Goal: Task Accomplishment & Management: Manage account settings

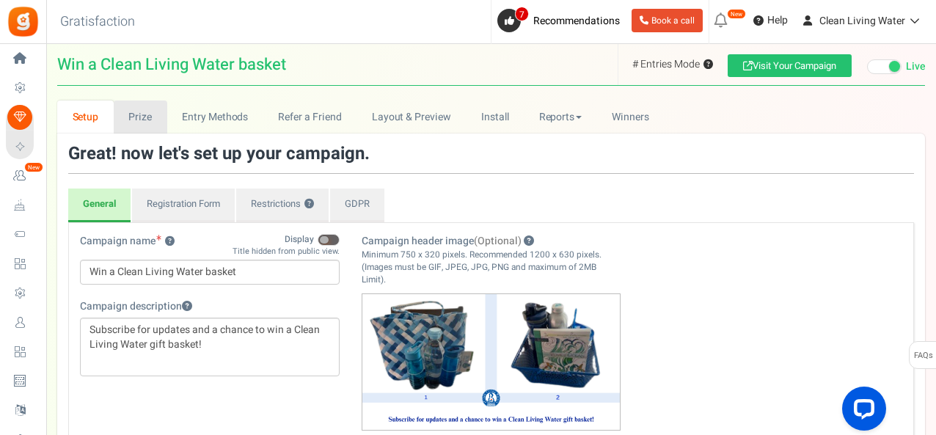
click at [138, 121] on link "Prize" at bounding box center [141, 117] width 54 height 33
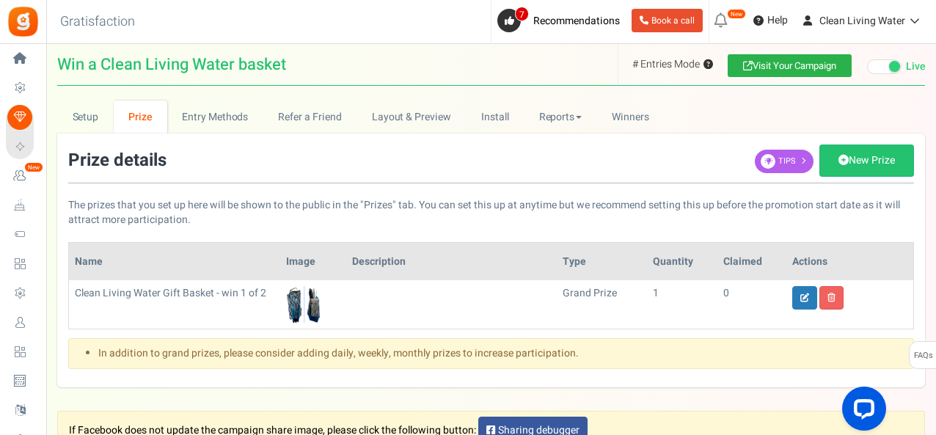
click at [783, 71] on link "Visit Your Campaign" at bounding box center [790, 65] width 124 height 23
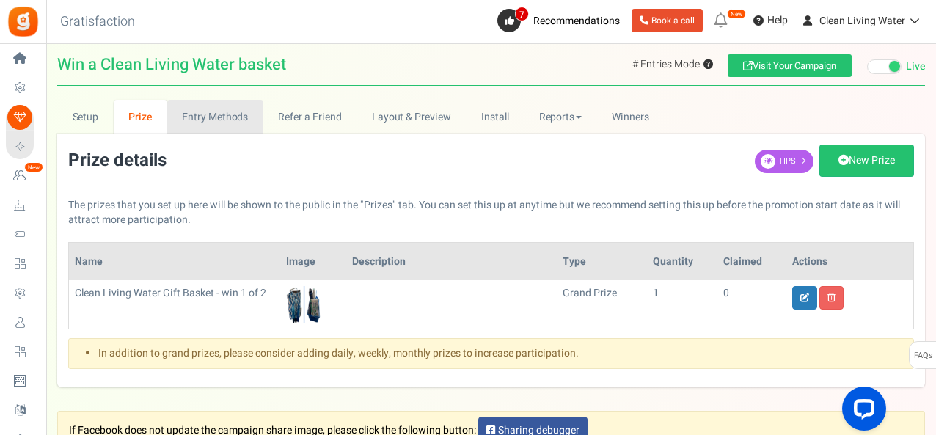
click at [214, 120] on link "Entry Methods" at bounding box center [215, 117] width 96 height 33
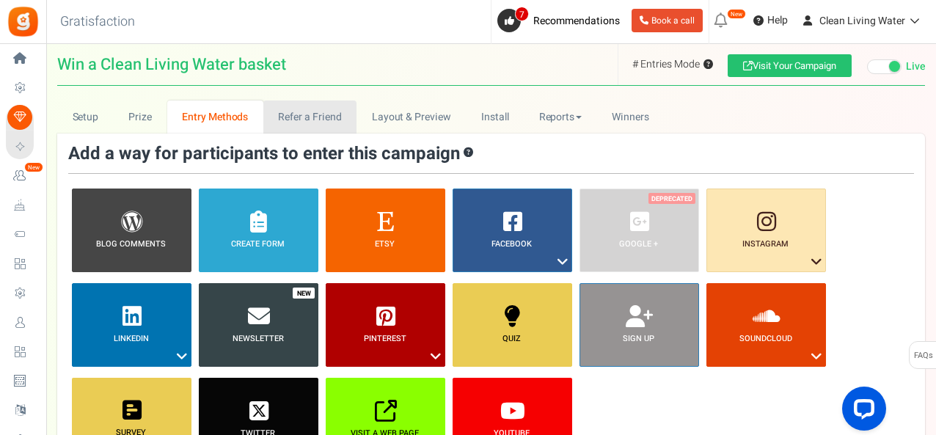
click at [294, 113] on link "Refer a Friend" at bounding box center [309, 117] width 93 height 33
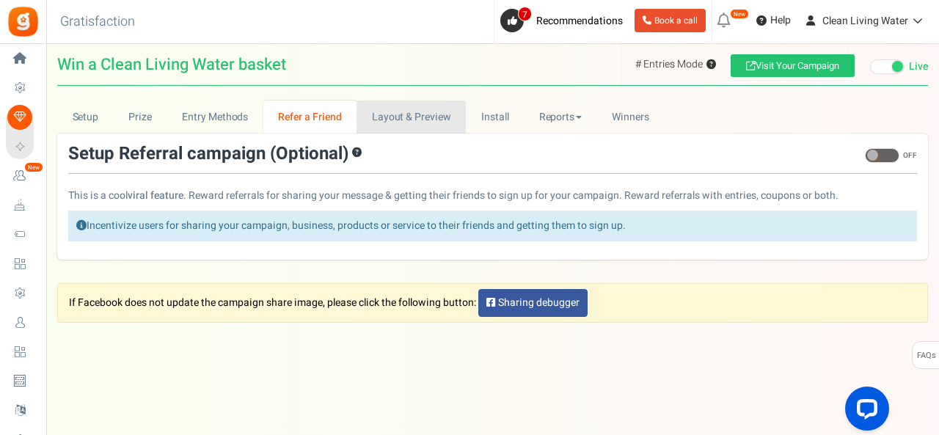
click at [437, 119] on link "Layout & Preview" at bounding box center [411, 117] width 109 height 33
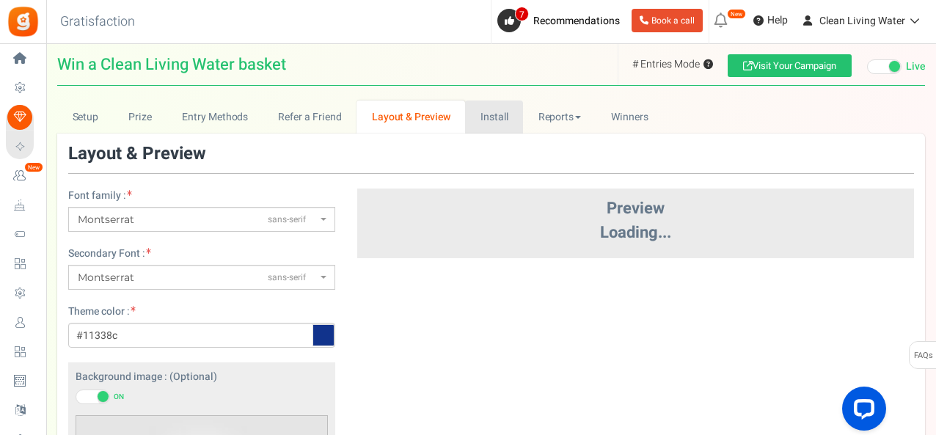
click at [489, 127] on link "Install" at bounding box center [494, 117] width 58 height 33
click at [492, 121] on link "Install" at bounding box center [494, 117] width 58 height 33
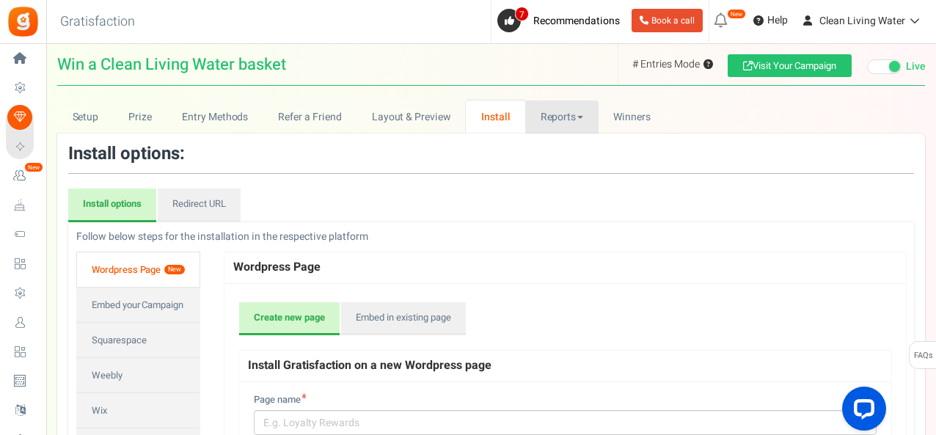
click at [561, 107] on link "Reports" at bounding box center [561, 117] width 73 height 33
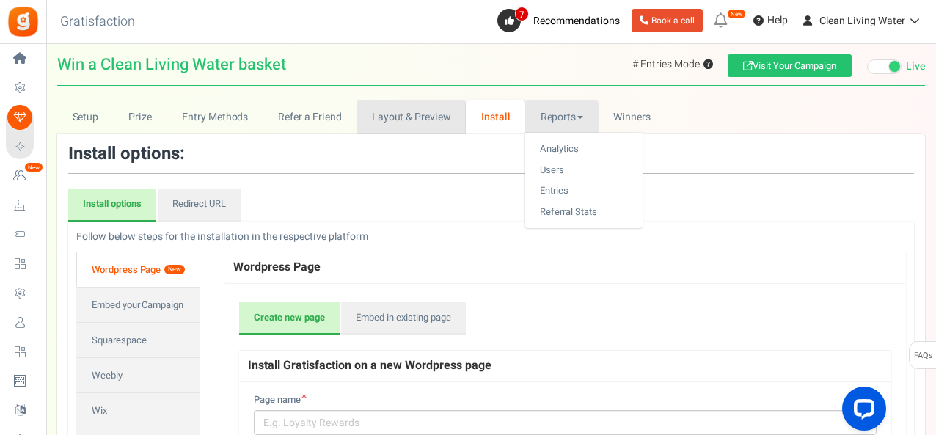
click at [404, 111] on link "Layout & Preview" at bounding box center [411, 117] width 109 height 33
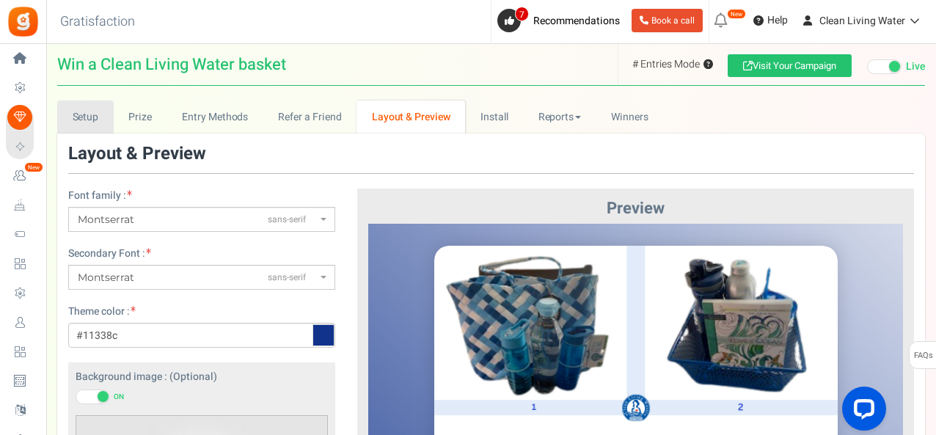
click at [81, 120] on link "Setup" at bounding box center [85, 117] width 57 height 33
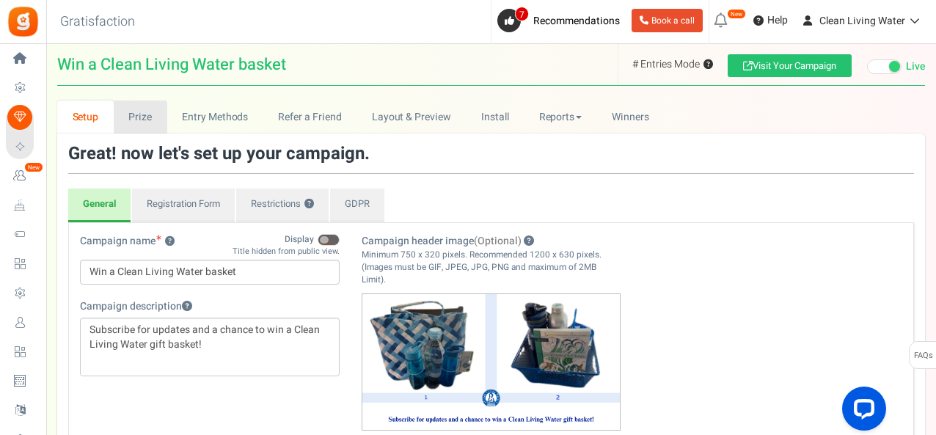
click at [148, 109] on link "Prize" at bounding box center [141, 117] width 54 height 33
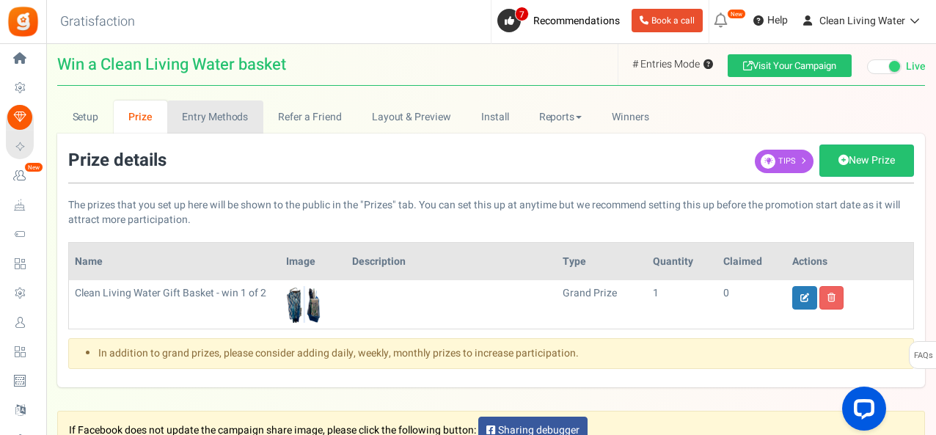
click at [222, 124] on link "Entry Methods" at bounding box center [215, 117] width 96 height 33
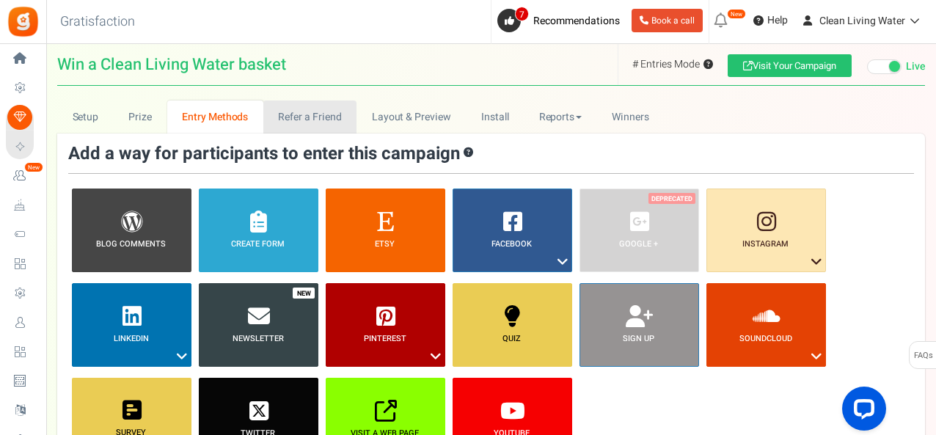
click at [317, 114] on link "Refer a Friend" at bounding box center [309, 117] width 93 height 33
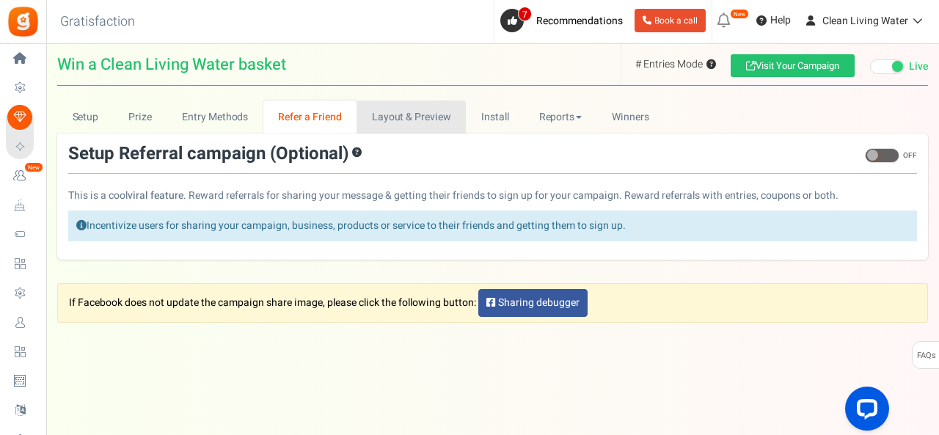
click at [413, 117] on link "Layout & Preview" at bounding box center [411, 117] width 109 height 33
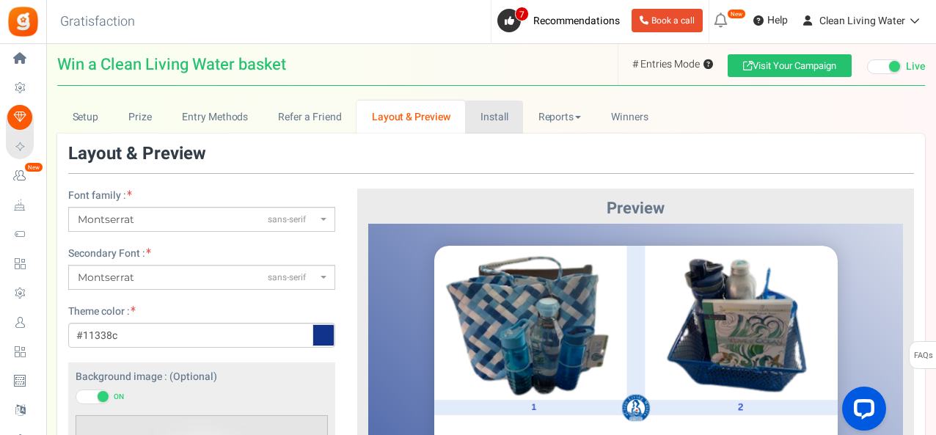
click at [494, 113] on link "Install" at bounding box center [494, 117] width 58 height 33
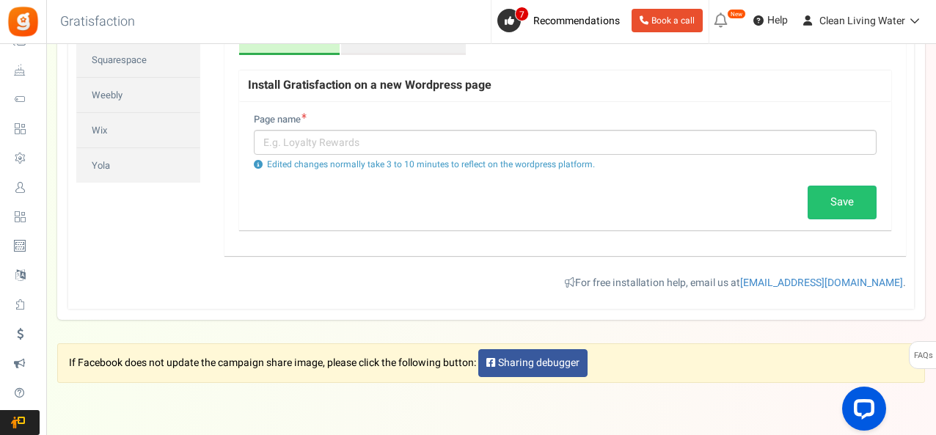
scroll to position [281, 0]
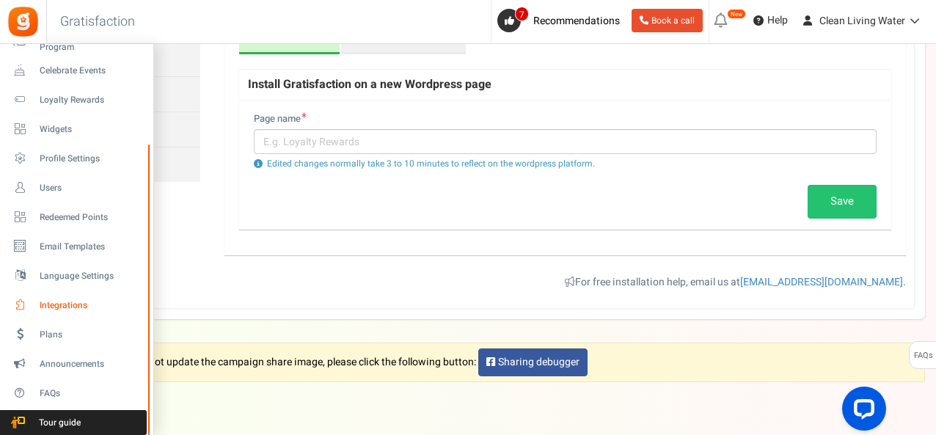
click at [83, 307] on span "Integrations" at bounding box center [91, 305] width 103 height 12
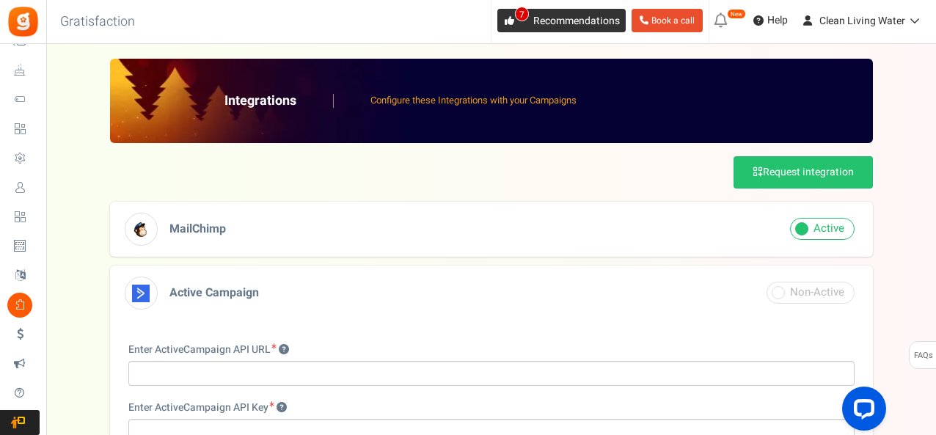
click at [534, 22] on span "Recommendations" at bounding box center [576, 20] width 87 height 15
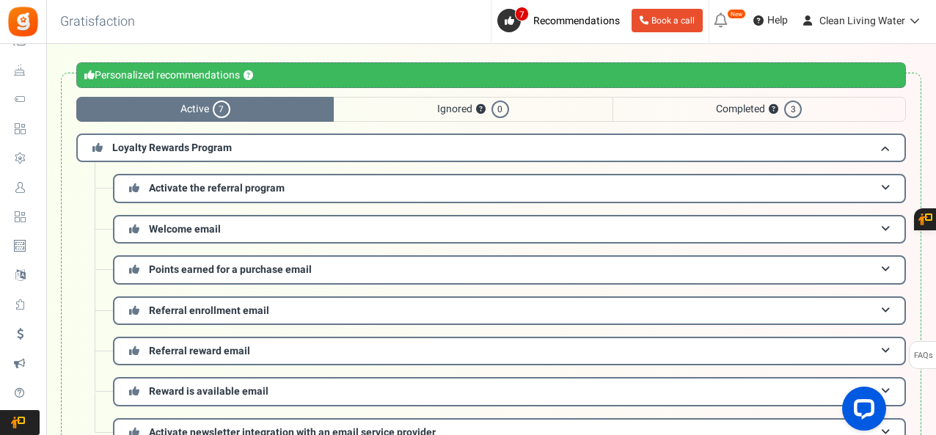
scroll to position [49, 0]
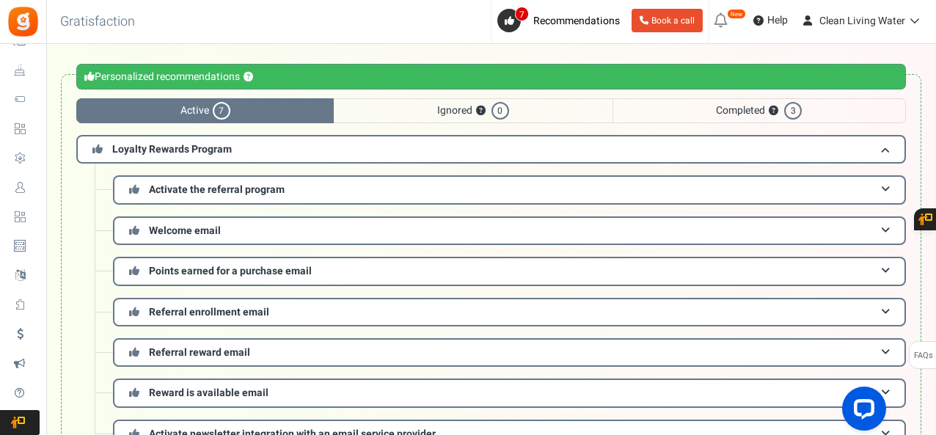
click at [275, 109] on span "Active 7" at bounding box center [205, 110] width 258 height 25
click at [885, 144] on span at bounding box center [885, 149] width 9 height 11
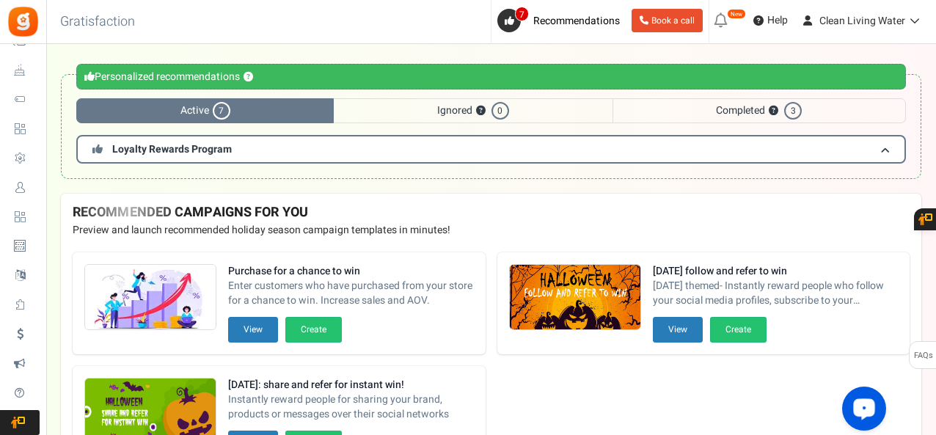
click at [505, 109] on span "0" at bounding box center [501, 111] width 18 height 18
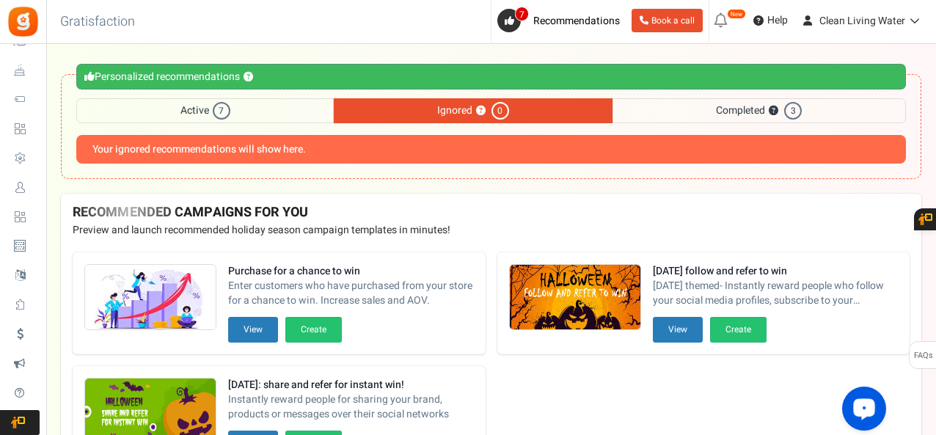
click at [680, 109] on span "Completed ? 3" at bounding box center [760, 110] width 294 height 25
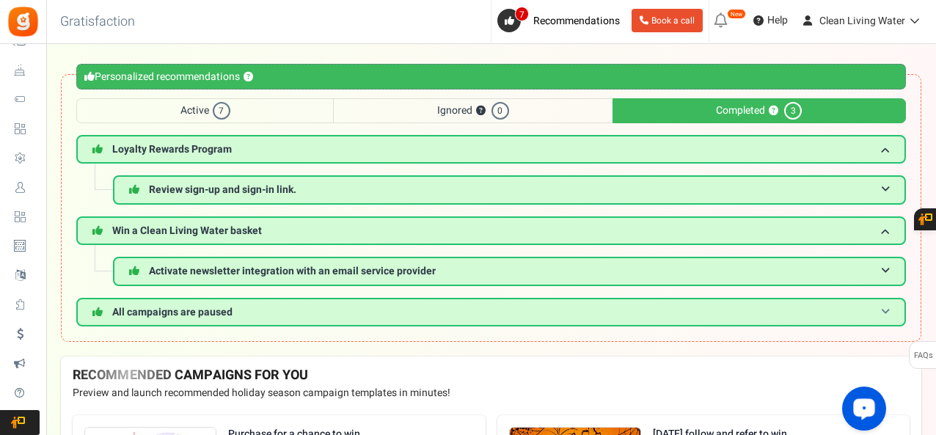
click at [894, 309] on h3 "All campaigns are paused" at bounding box center [491, 312] width 830 height 29
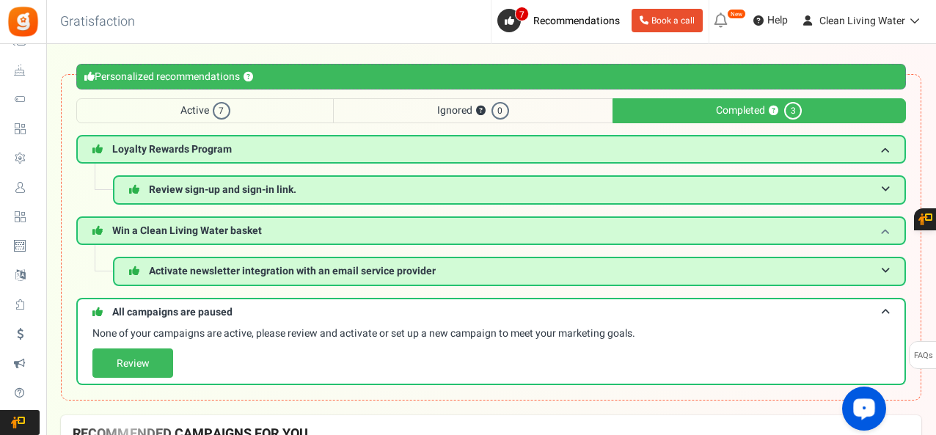
click at [889, 234] on span at bounding box center [885, 230] width 9 height 11
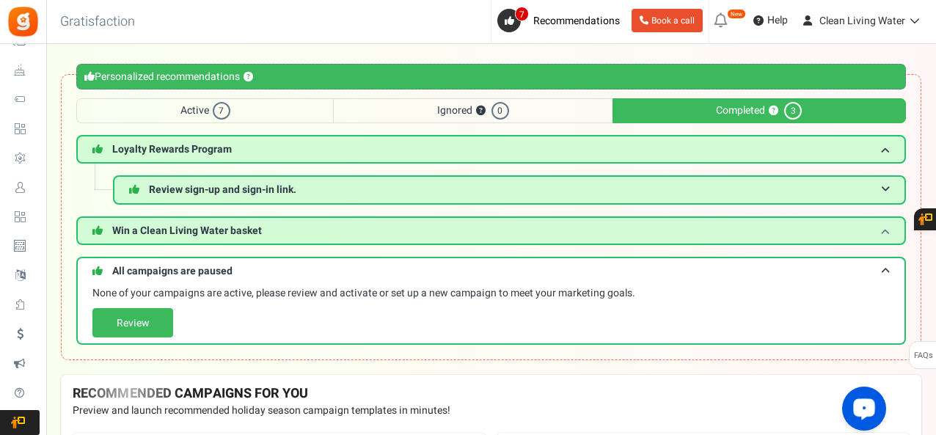
click at [884, 225] on span at bounding box center [885, 230] width 9 height 11
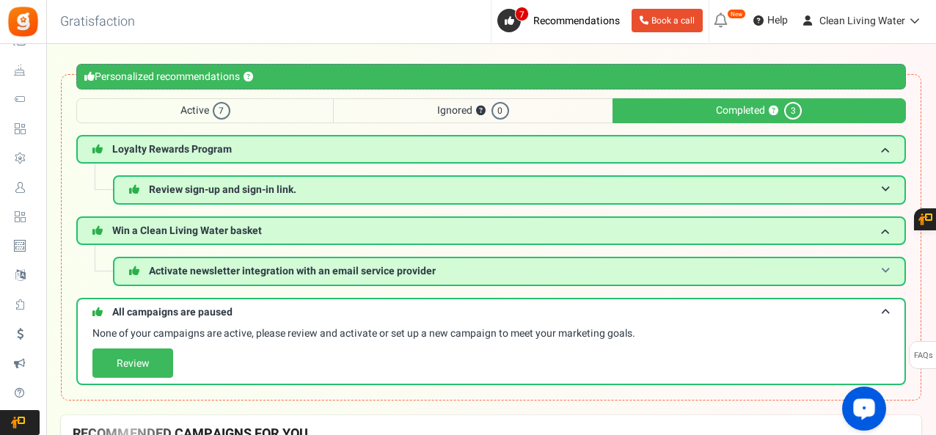
click at [302, 273] on span "Activate newsletter integration with an email service provider" at bounding box center [292, 270] width 287 height 15
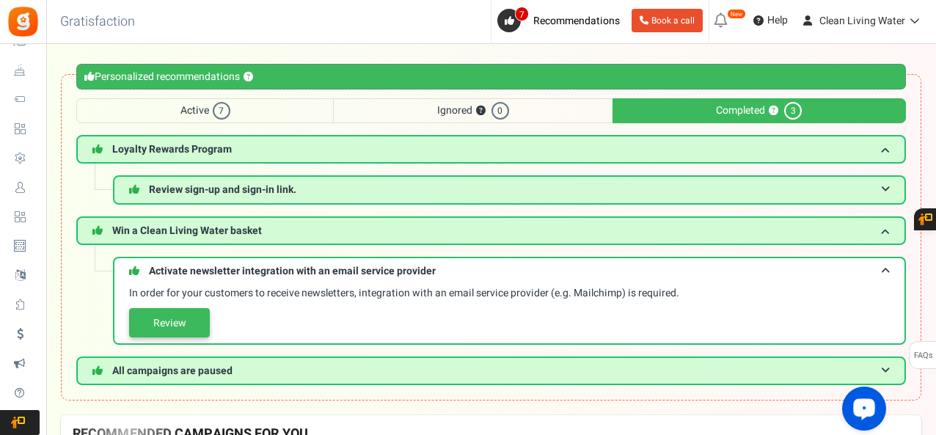
click at [185, 327] on link "Review" at bounding box center [169, 322] width 81 height 29
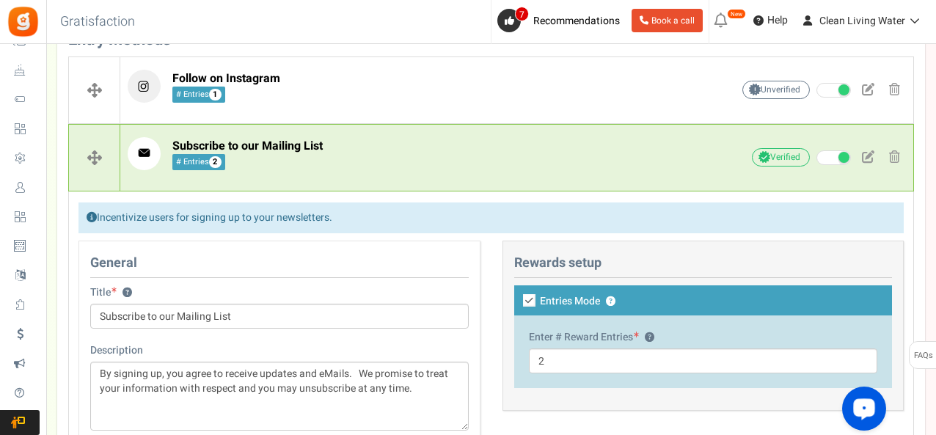
scroll to position [741, 0]
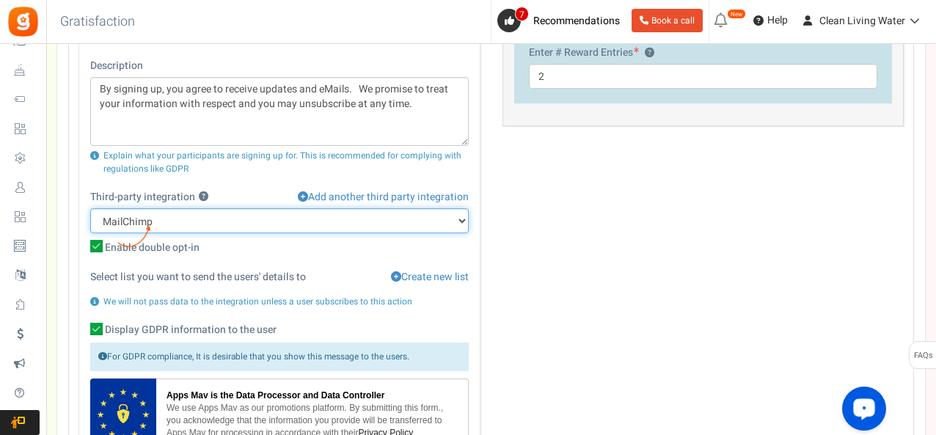
select select "7505b9e352"
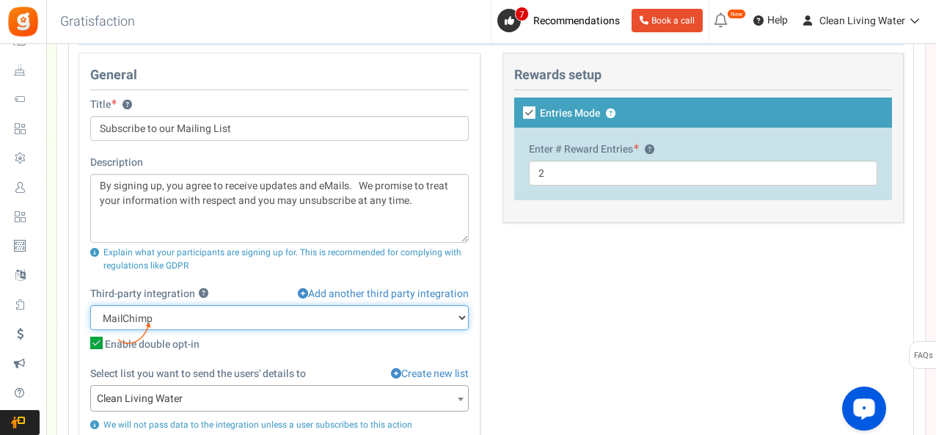
scroll to position [643, 0]
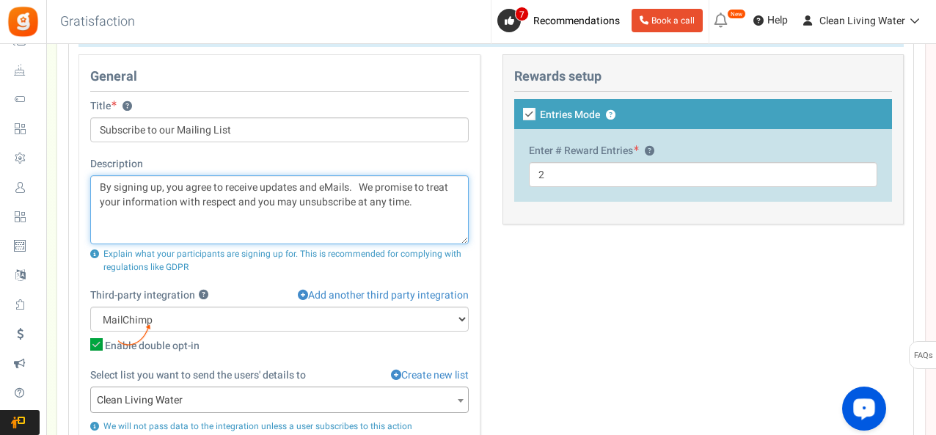
drag, startPoint x: 421, startPoint y: 205, endPoint x: 88, endPoint y: 182, distance: 333.9
click at [88, 182] on div "General Title ? Subscribe to our Mailing List Description By signing up, you ag…" at bounding box center [280, 340] width 402 height 573
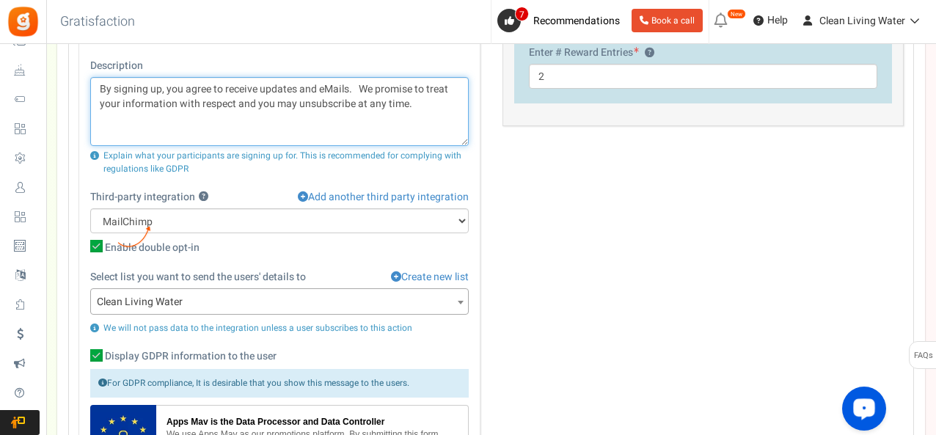
scroll to position [741, 0]
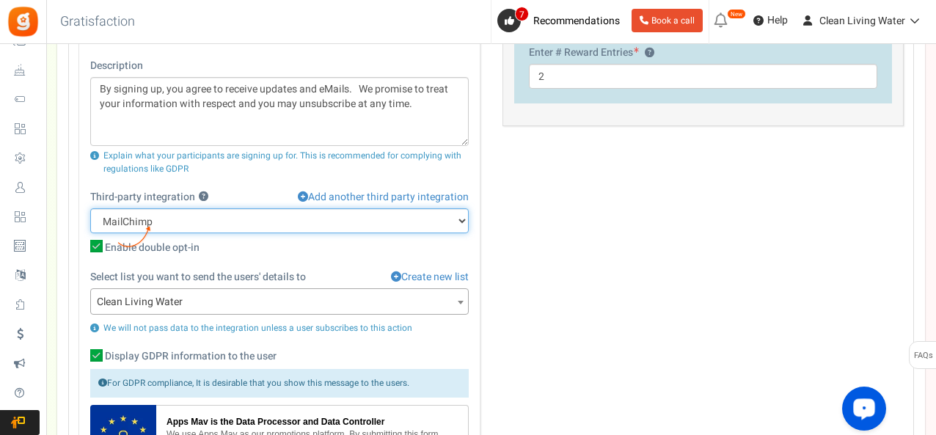
click at [246, 216] on select "None MailChimp" at bounding box center [279, 220] width 379 height 25
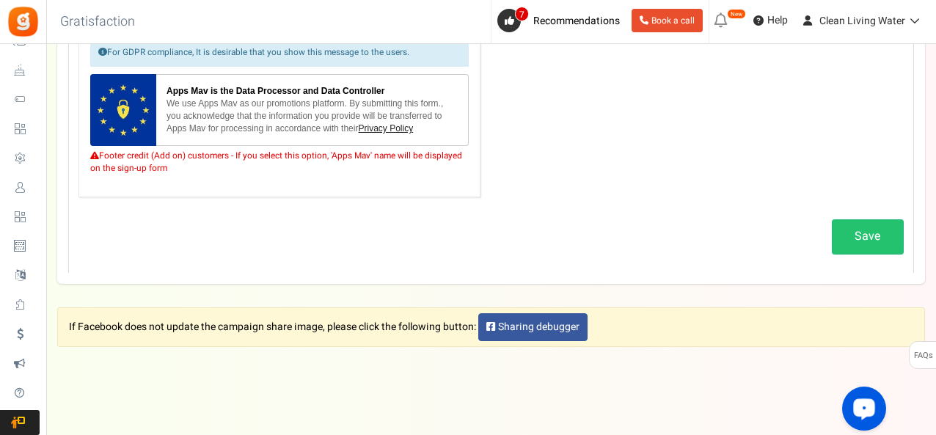
scroll to position [1082, 0]
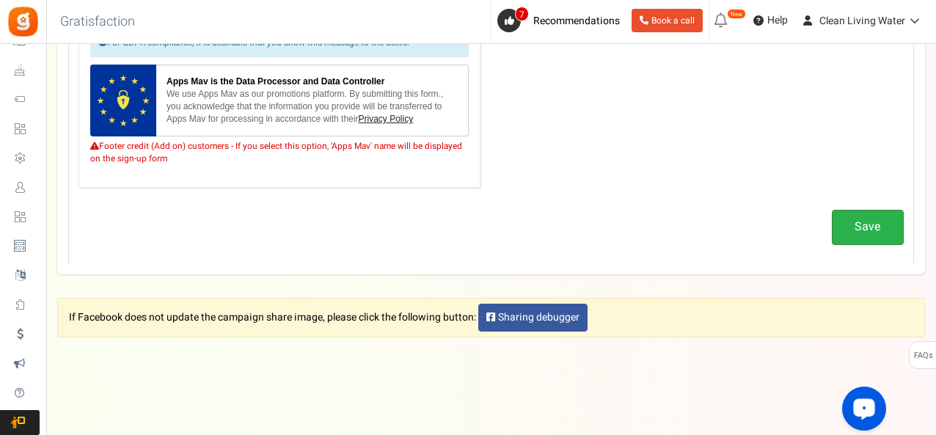
click at [890, 234] on link "Save" at bounding box center [868, 227] width 72 height 34
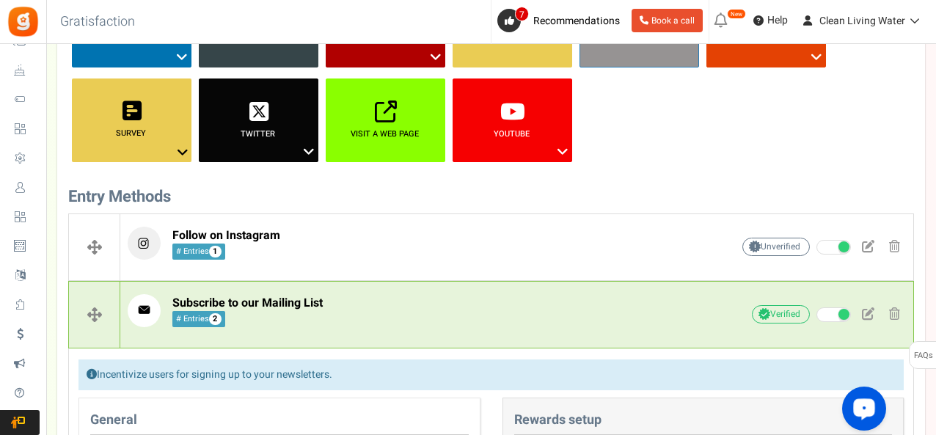
scroll to position [299, 0]
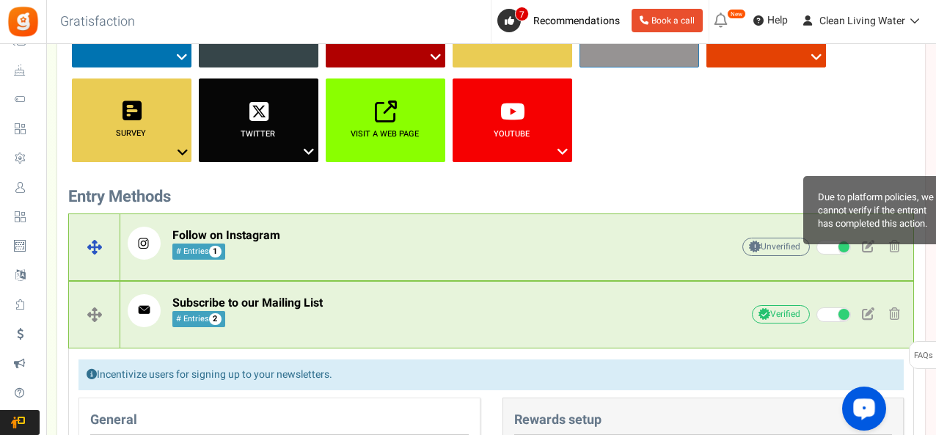
click at [771, 247] on span "Unverified Due to platform policies, we cannot verify if the entrant has comple…" at bounding box center [777, 247] width 68 height 18
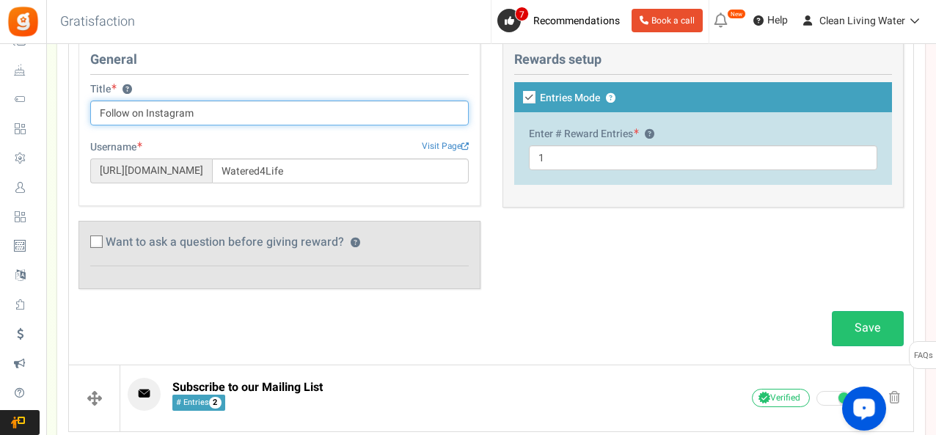
scroll to position [593, 0]
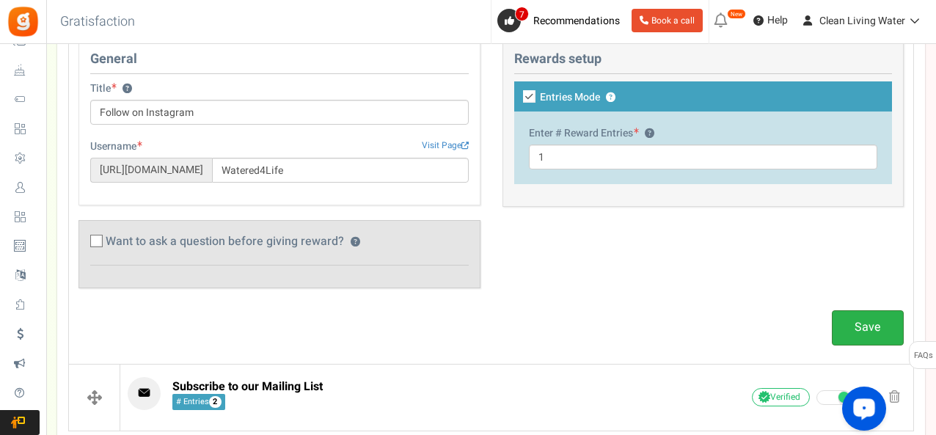
click at [875, 316] on link "Save" at bounding box center [868, 327] width 72 height 34
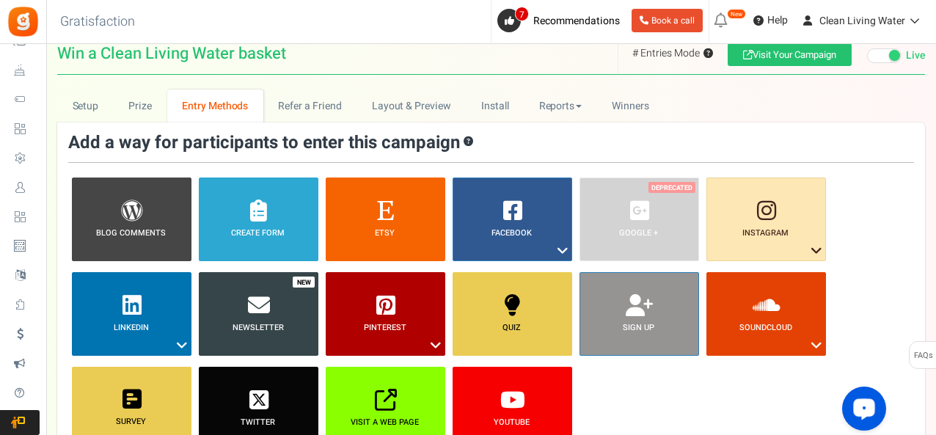
scroll to position [0, 0]
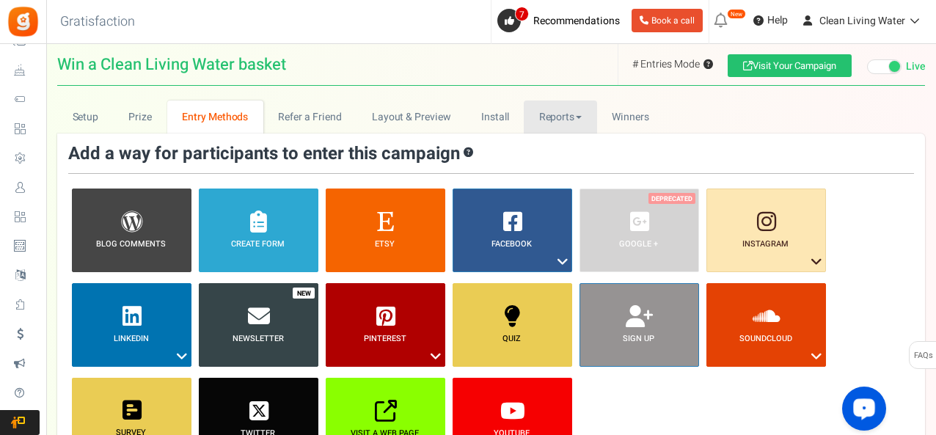
click at [555, 117] on link "Reports" at bounding box center [560, 117] width 73 height 33
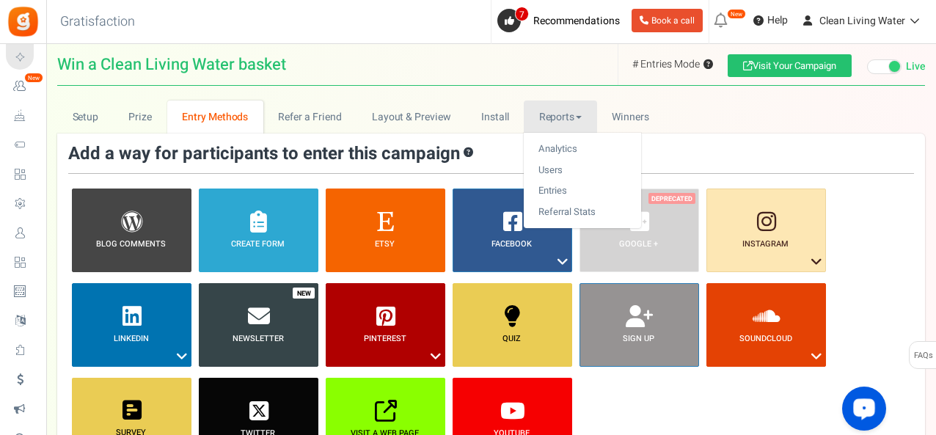
click at [0, 0] on span "Email Templates" at bounding box center [0, 0] width 0 height 0
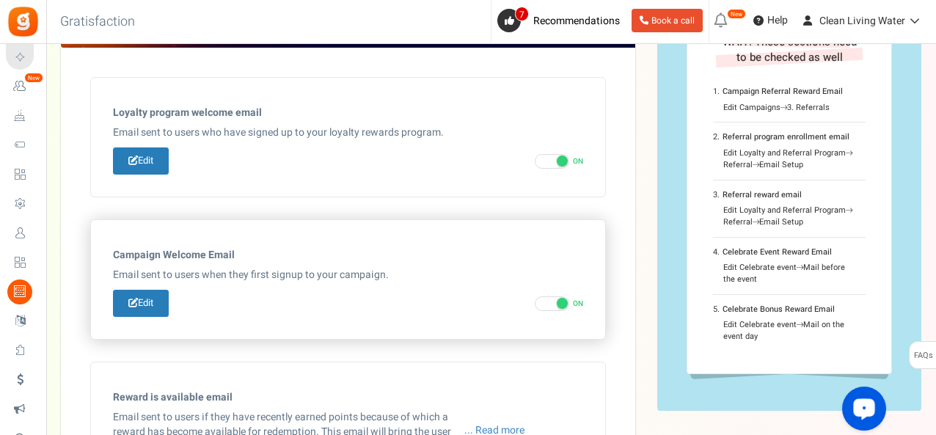
scroll to position [97, 0]
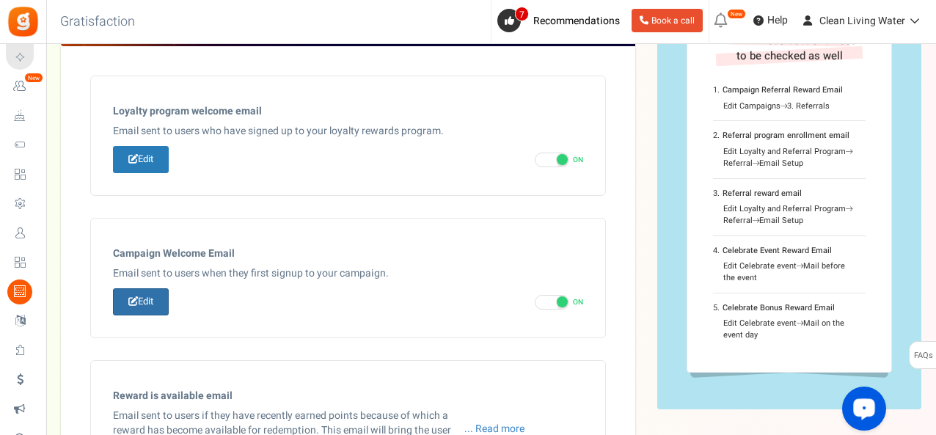
click at [145, 301] on link "Edit" at bounding box center [141, 301] width 56 height 27
type input "Welcome to our [[Campaign Name]]"
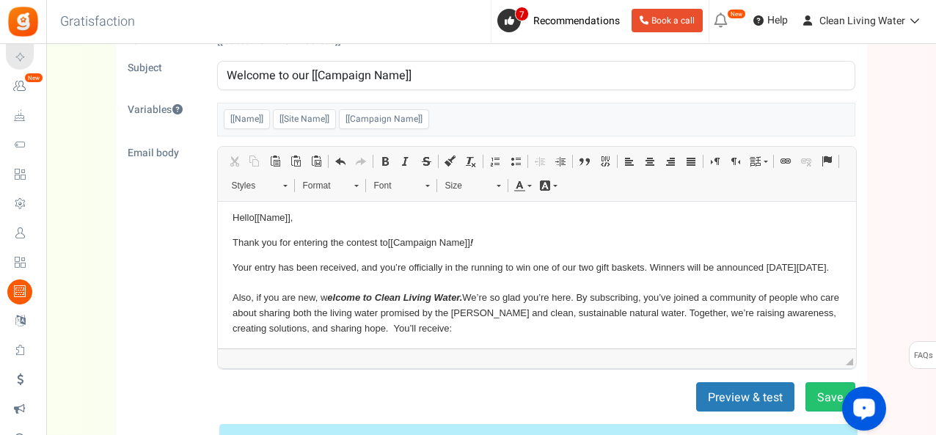
scroll to position [10, 0]
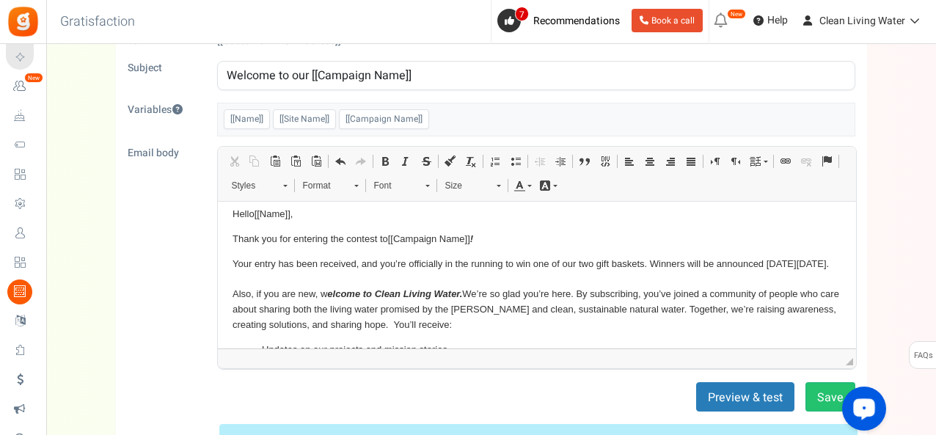
click at [478, 240] on p "Thank you for entering the contest to [[Campaign Name]] !" at bounding box center [536, 238] width 609 height 15
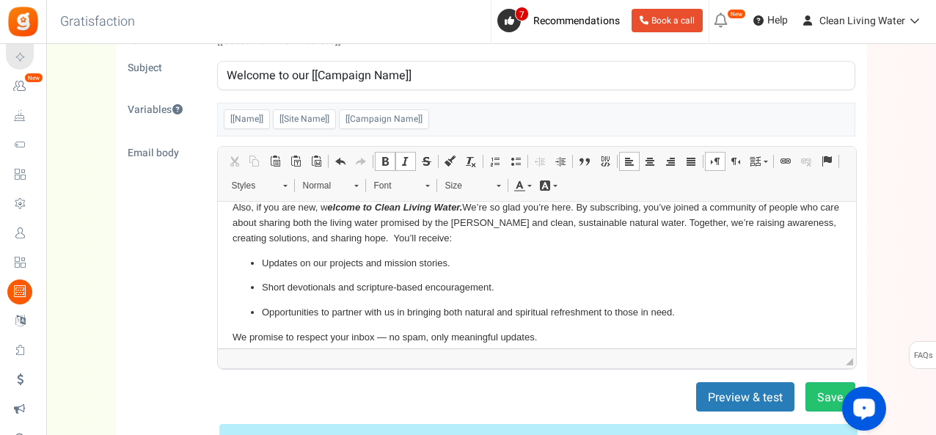
scroll to position [97, 0]
click at [329, 211] on em "elcome to Clean Living Water." at bounding box center [394, 205] width 135 height 11
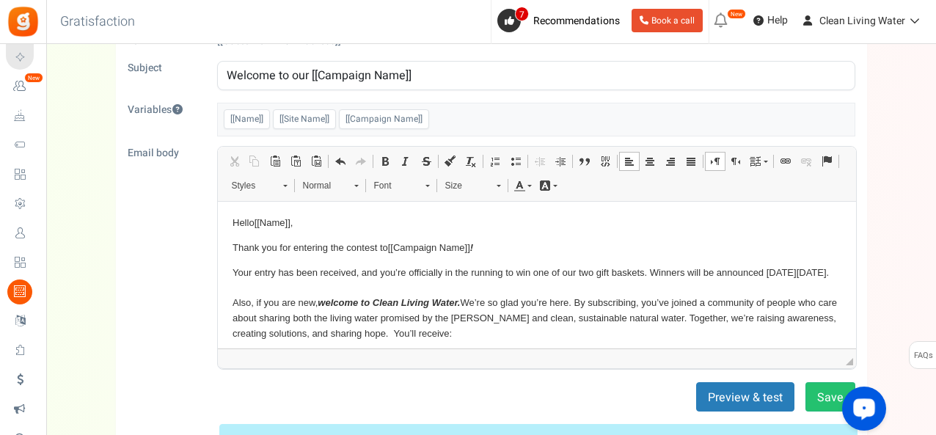
scroll to position [0, 0]
click at [503, 247] on p "Thank you for entering the contest to [[Campaign Name]] !" at bounding box center [536, 248] width 609 height 15
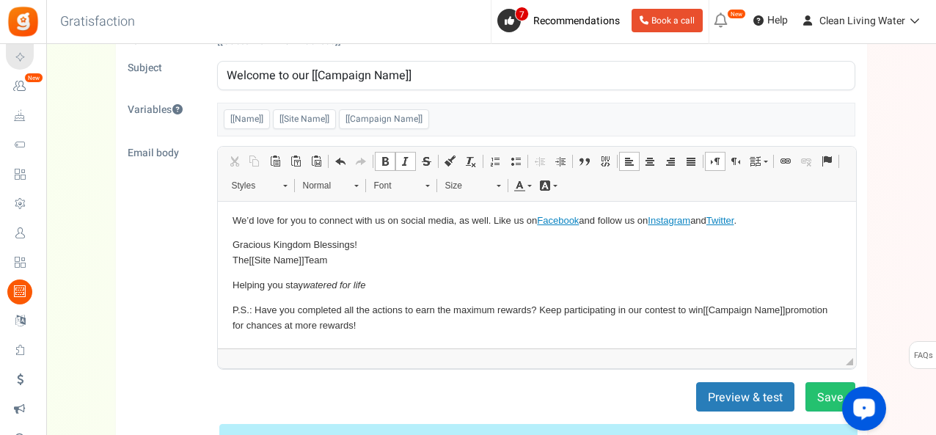
scroll to position [307, 0]
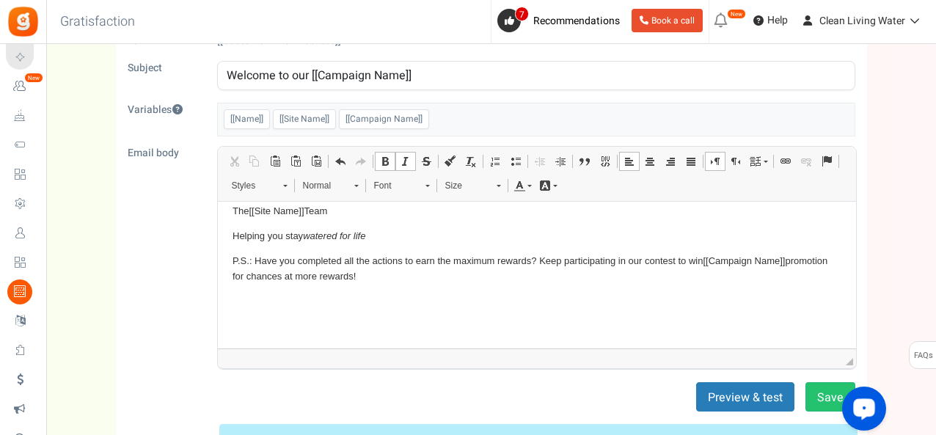
drag, startPoint x: 287, startPoint y: 263, endPoint x: 334, endPoint y: 285, distance: 51.6
click at [233, 258] on body "Hello [[Name]] , Thank you for entering the contest to [[Campaign Name]] ! Your…" at bounding box center [536, 128] width 609 height 410
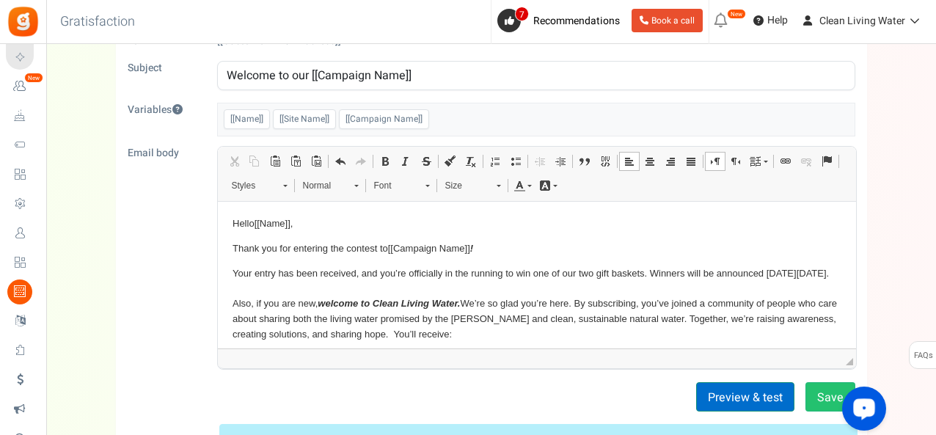
scroll to position [87, 0]
click at [819, 394] on button "Save" at bounding box center [831, 397] width 50 height 29
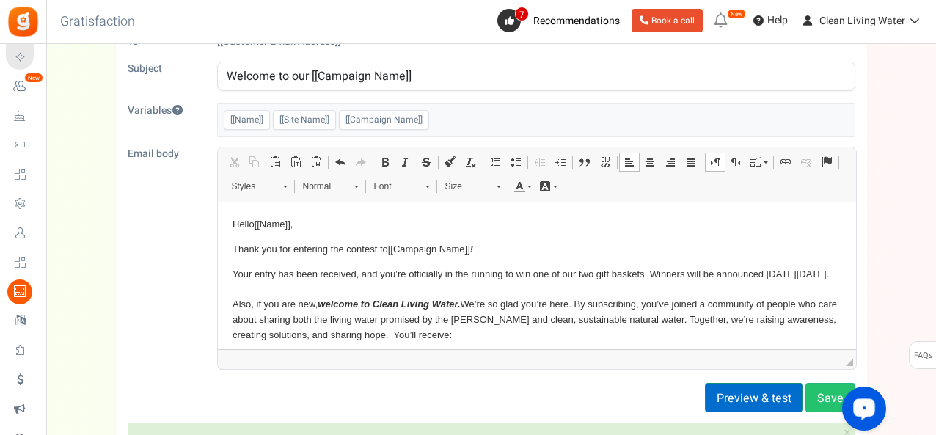
click at [754, 392] on button "Preview & test" at bounding box center [754, 397] width 98 height 29
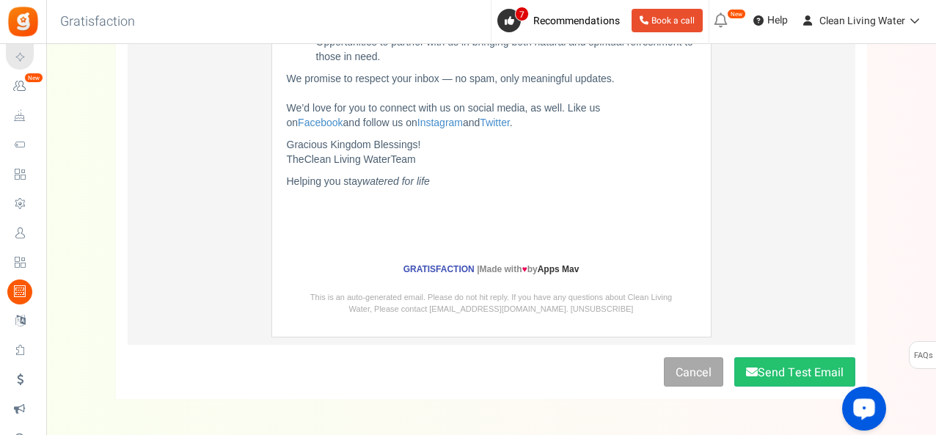
scroll to position [390, 0]
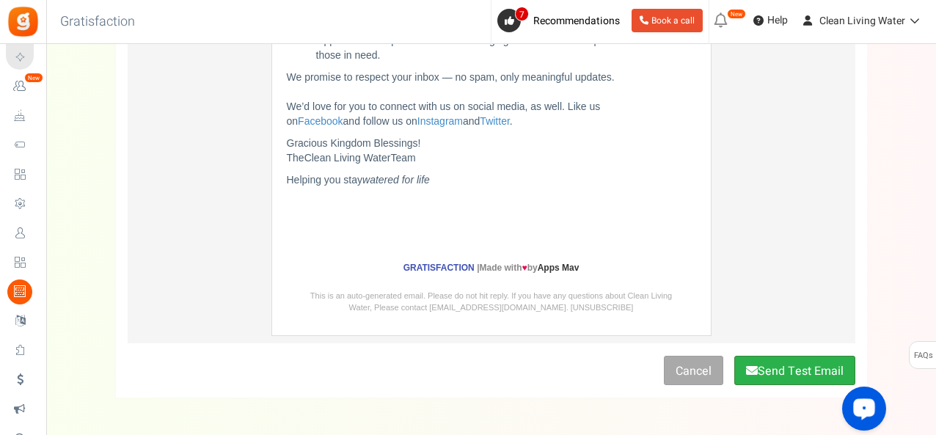
click at [785, 365] on button "Send Test Email" at bounding box center [795, 370] width 121 height 29
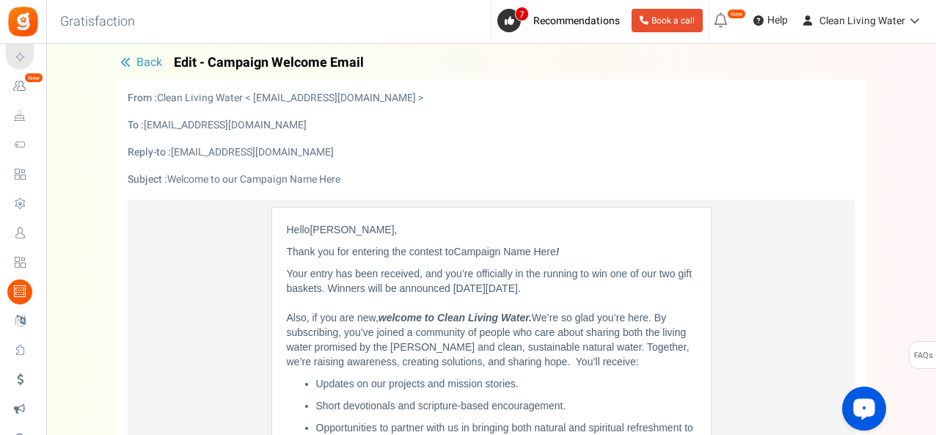
scroll to position [0, 0]
